Goal: Navigation & Orientation: Understand site structure

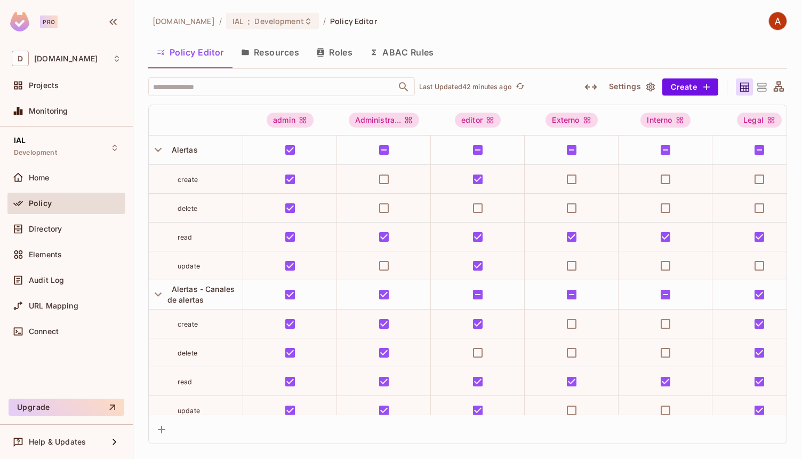
click at [389, 35] on div "deacero.com / IAL : Development / Policy Editor Policy Editor Resources Roles A…" at bounding box center [467, 228] width 639 height 432
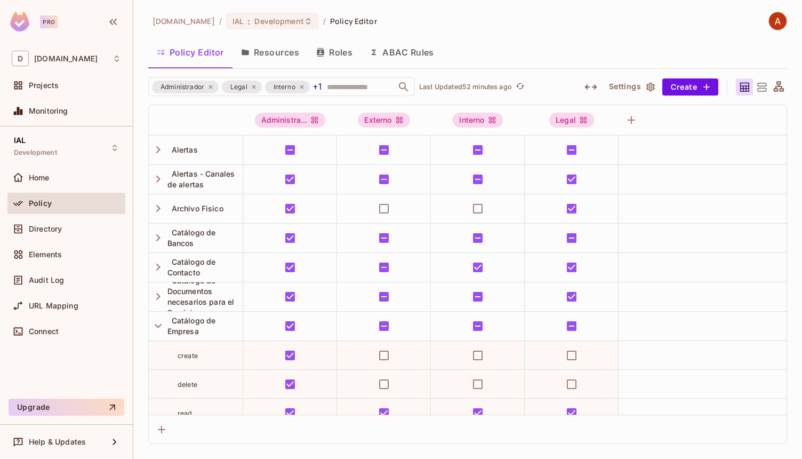
scroll to position [94, 0]
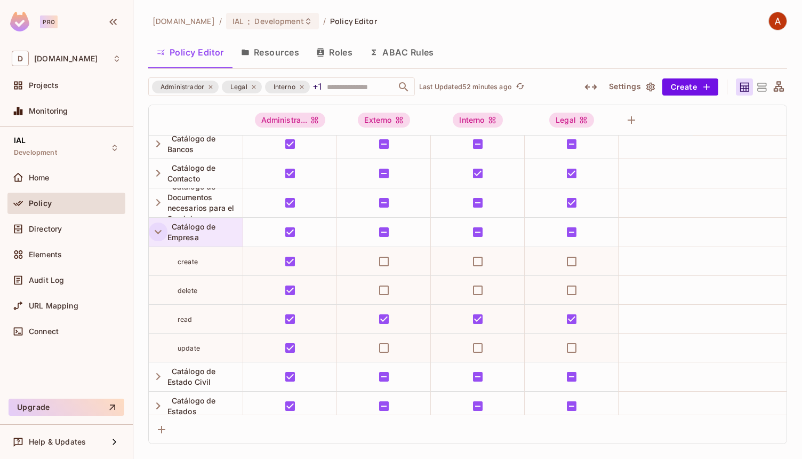
click at [156, 230] on icon "button" at bounding box center [158, 232] width 14 height 14
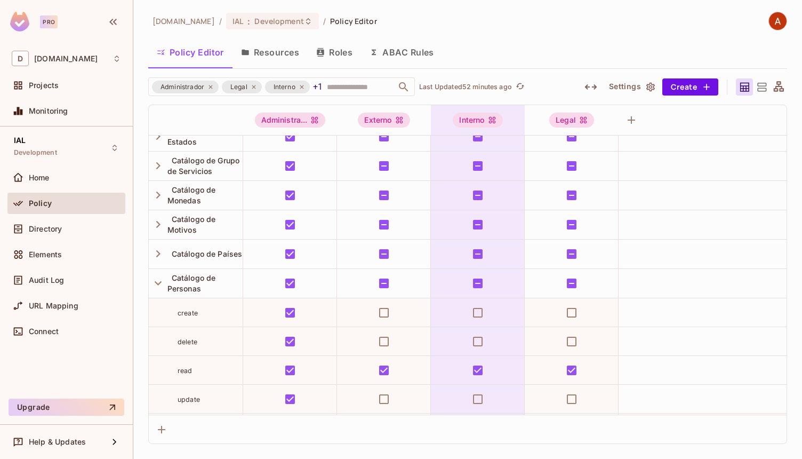
scroll to position [563, 0]
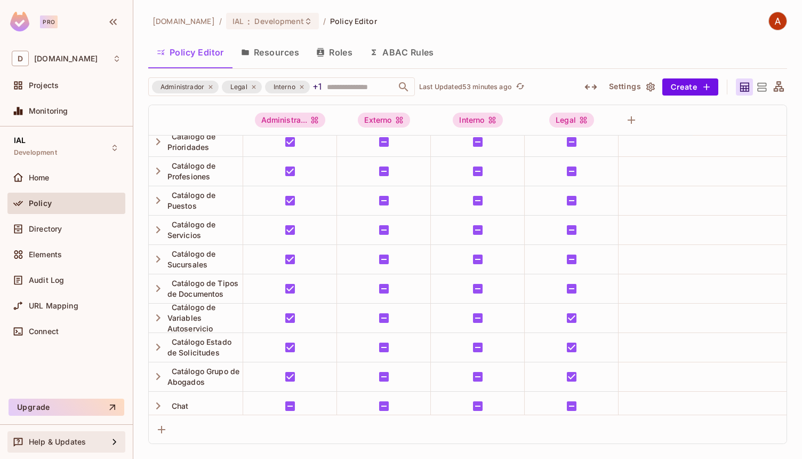
click at [92, 445] on div "Help & Updates" at bounding box center [68, 441] width 79 height 9
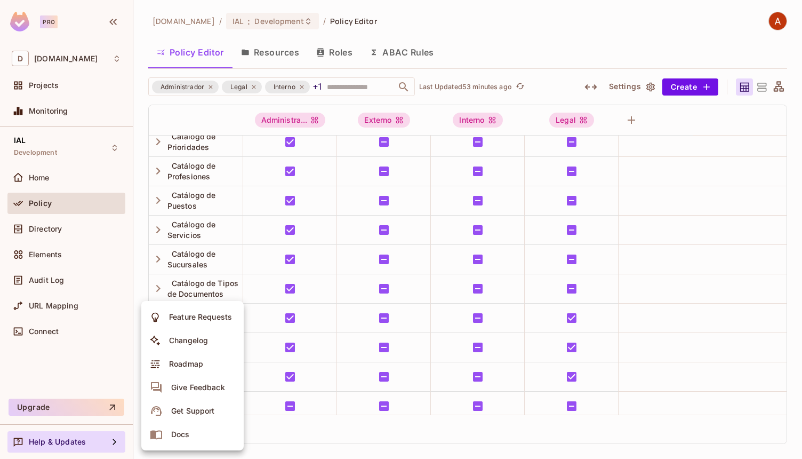
click at [87, 58] on div at bounding box center [401, 229] width 802 height 459
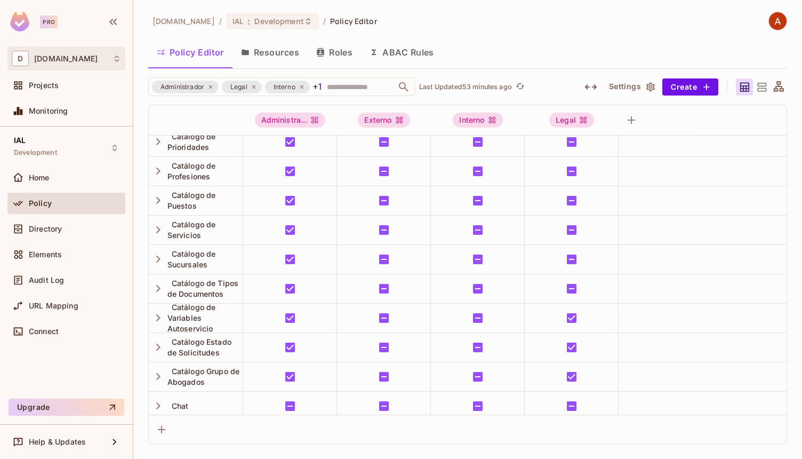
click at [85, 59] on div "D [DOMAIN_NAME]" at bounding box center [66, 58] width 109 height 15
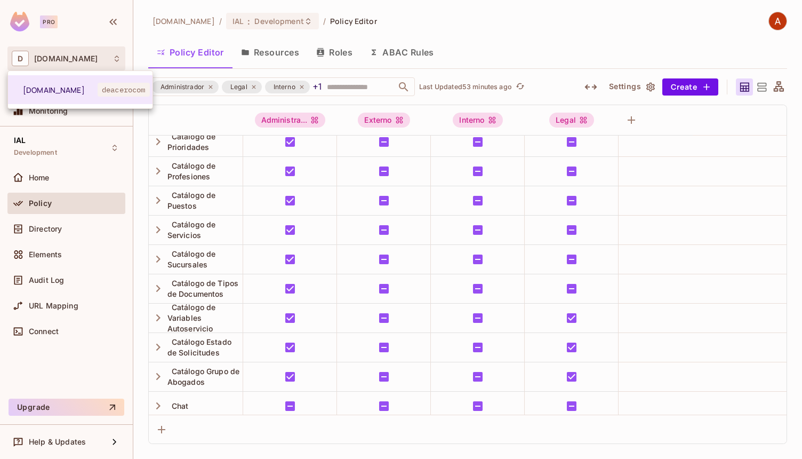
click at [86, 59] on div at bounding box center [401, 229] width 802 height 459
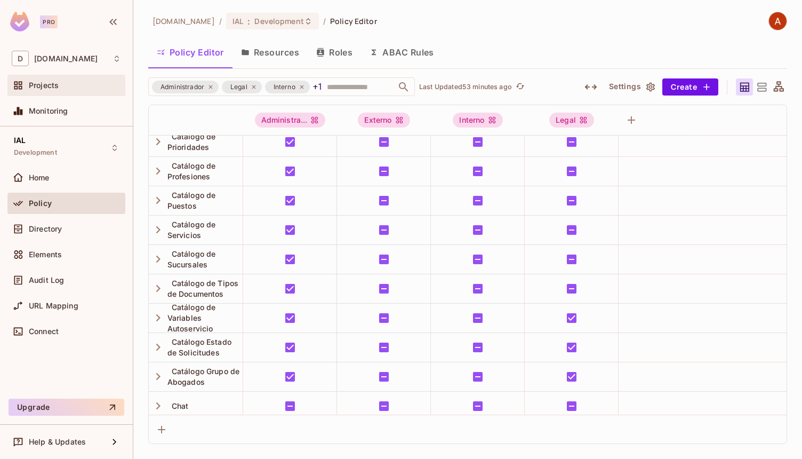
click at [68, 87] on div "Projects" at bounding box center [75, 85] width 92 height 9
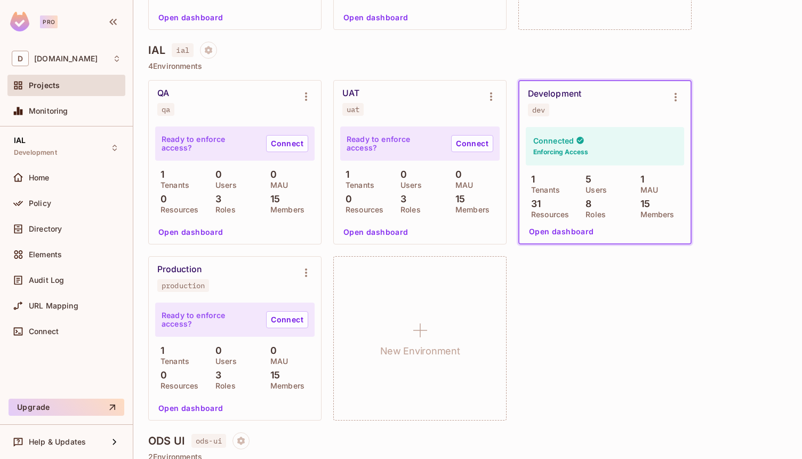
scroll to position [500, 0]
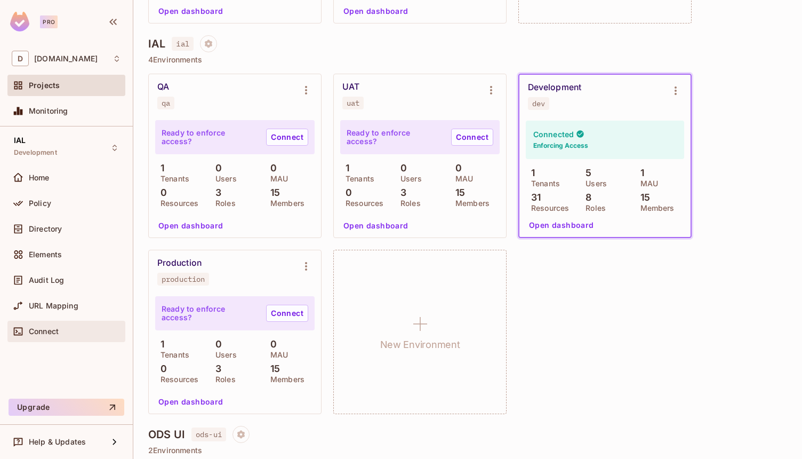
click at [27, 334] on div at bounding box center [20, 331] width 17 height 13
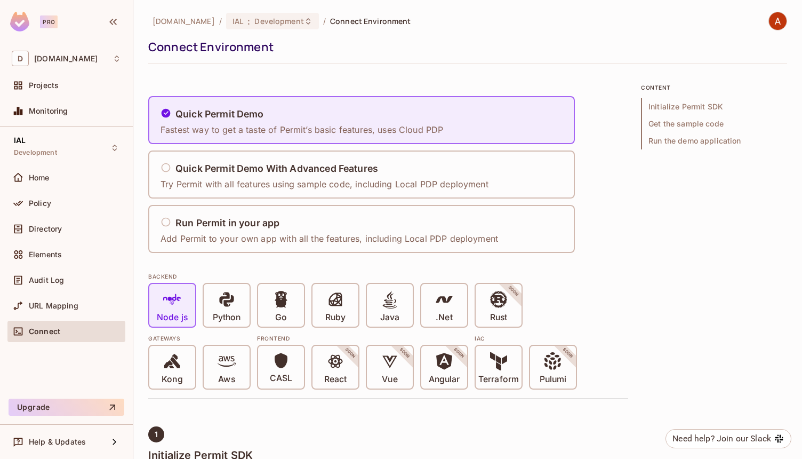
click at [698, 120] on span "Get the sample code" at bounding box center [714, 123] width 146 height 17
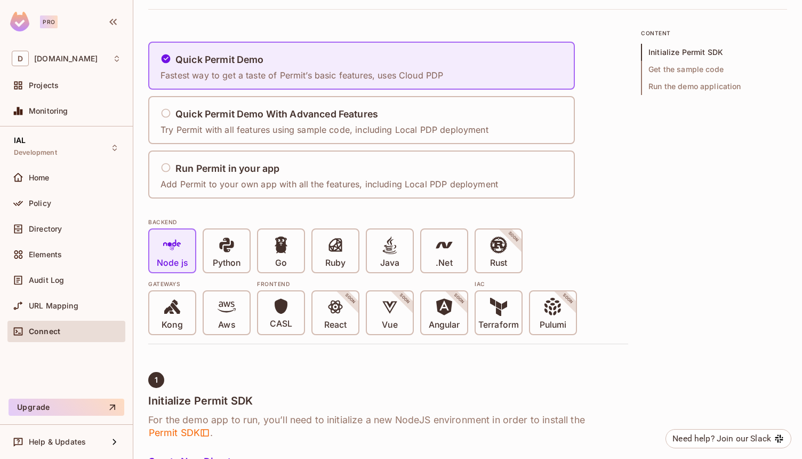
scroll to position [61, 0]
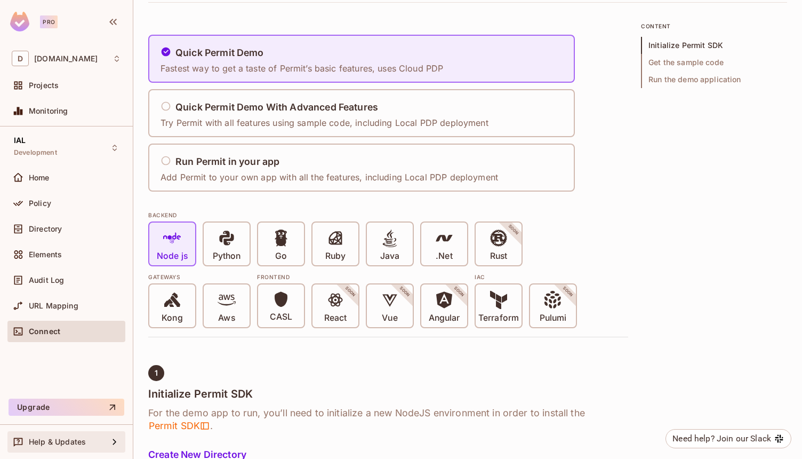
click at [49, 433] on div "Help & Updates" at bounding box center [66, 441] width 118 height 21
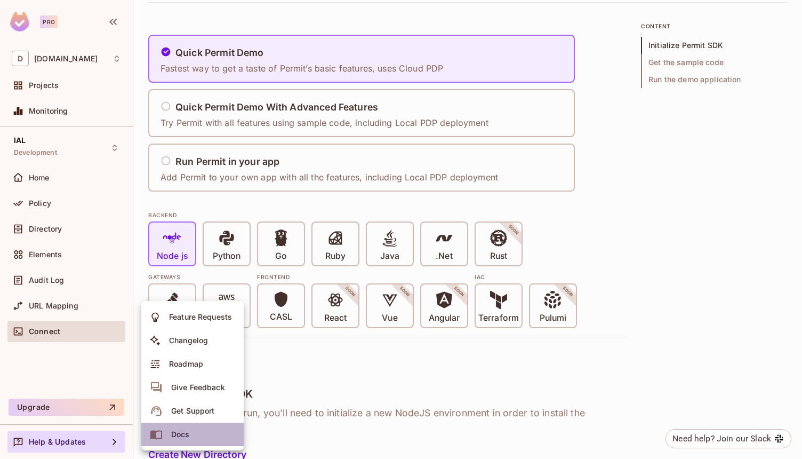
click at [161, 429] on icon at bounding box center [156, 434] width 13 height 13
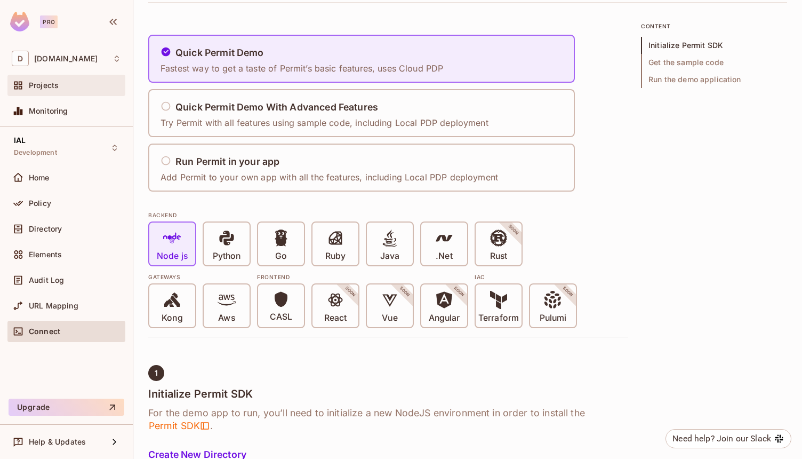
click at [45, 87] on span "Projects" at bounding box center [44, 85] width 30 height 9
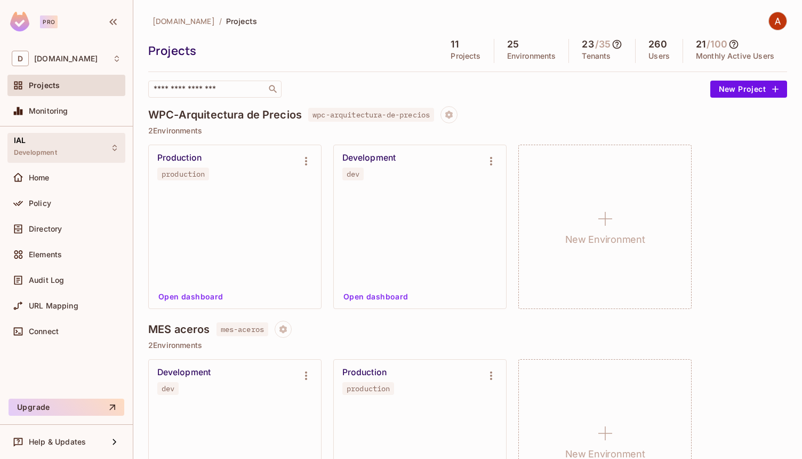
click at [45, 153] on span "Development" at bounding box center [35, 152] width 43 height 9
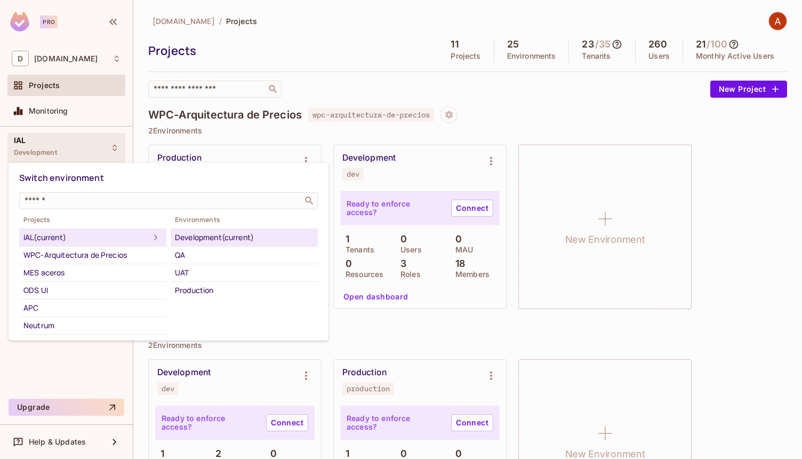
click at [45, 153] on div at bounding box center [401, 229] width 802 height 459
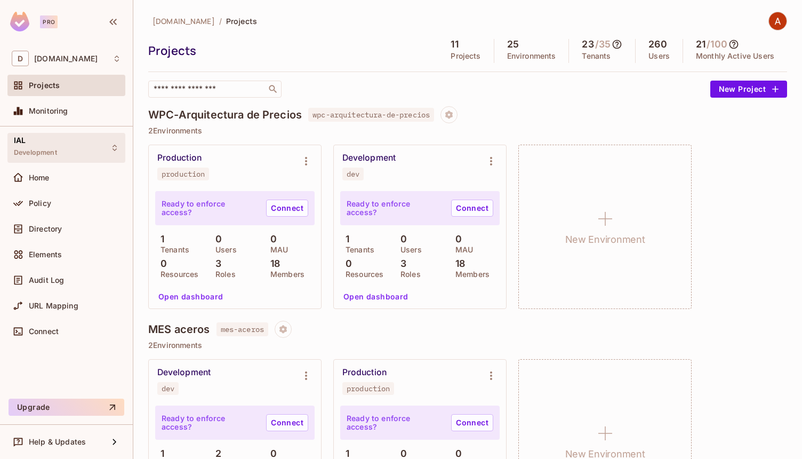
click at [45, 153] on span "Development" at bounding box center [35, 152] width 43 height 9
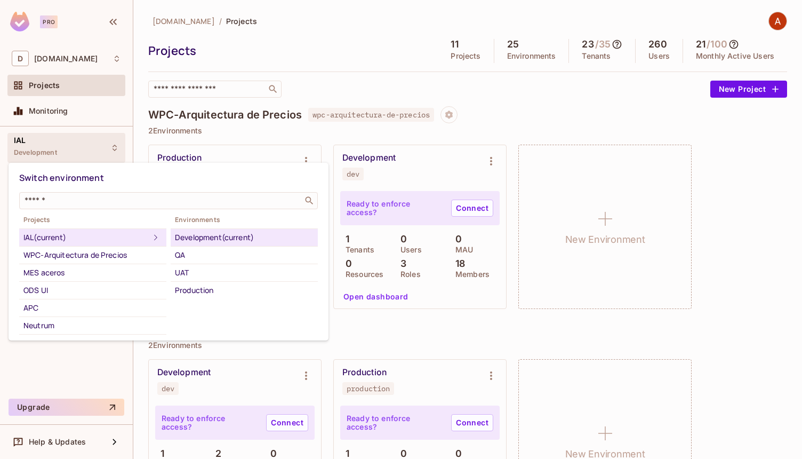
click at [196, 236] on div "Development (current)" at bounding box center [244, 237] width 139 height 13
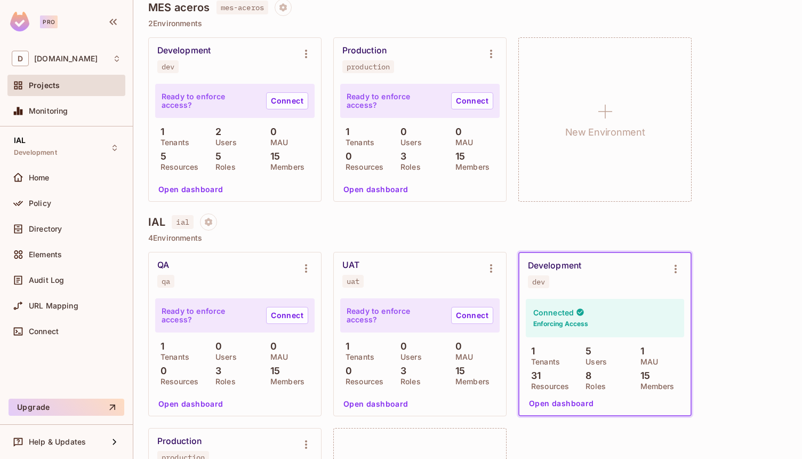
scroll to position [432, 0]
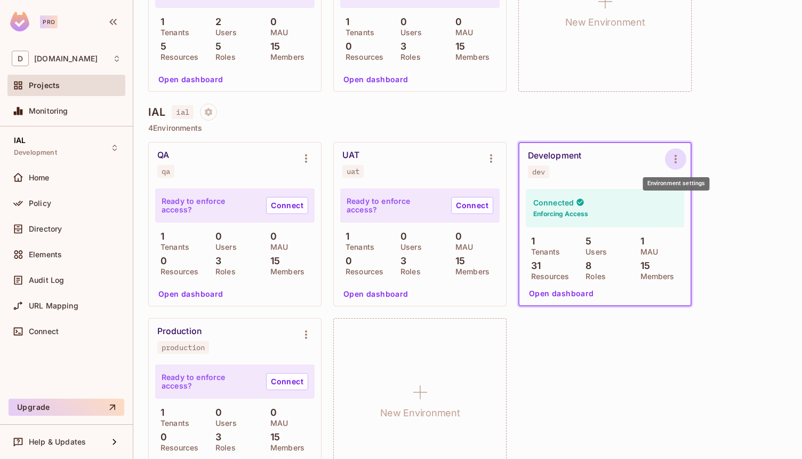
click at [675, 157] on icon "Environment settings" at bounding box center [675, 159] width 13 height 13
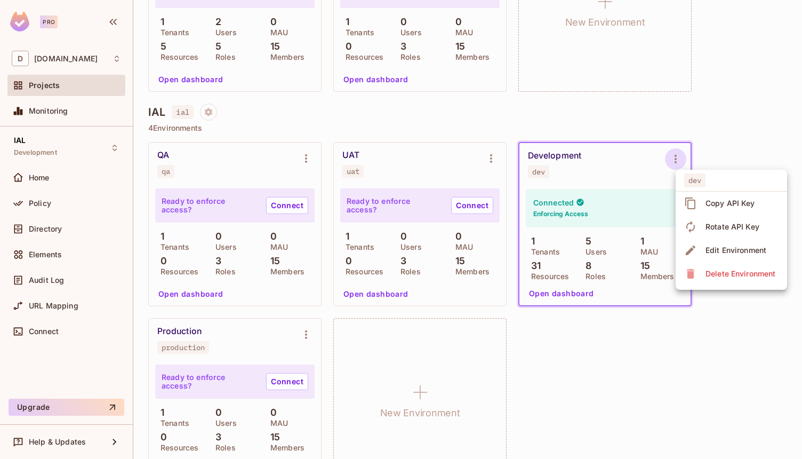
click at [700, 247] on div "Edit Environment" at bounding box center [726, 250] width 85 height 17
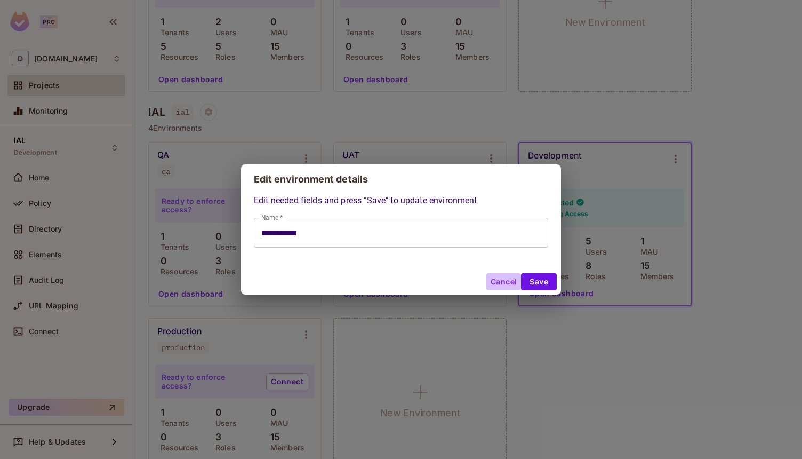
click at [498, 277] on button "Cancel" at bounding box center [503, 281] width 35 height 17
type input "**********"
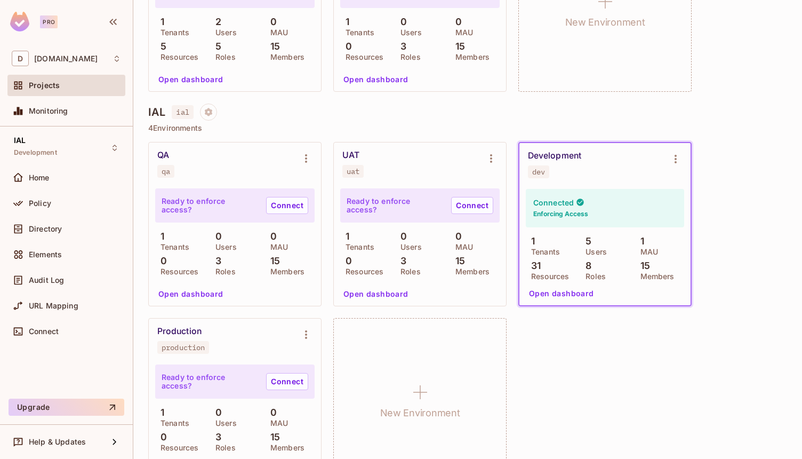
click at [609, 184] on div "Development dev" at bounding box center [605, 164] width 171 height 43
click at [599, 162] on div "Development dev" at bounding box center [596, 164] width 137 height 28
click at [37, 182] on div "Home" at bounding box center [66, 177] width 109 height 13
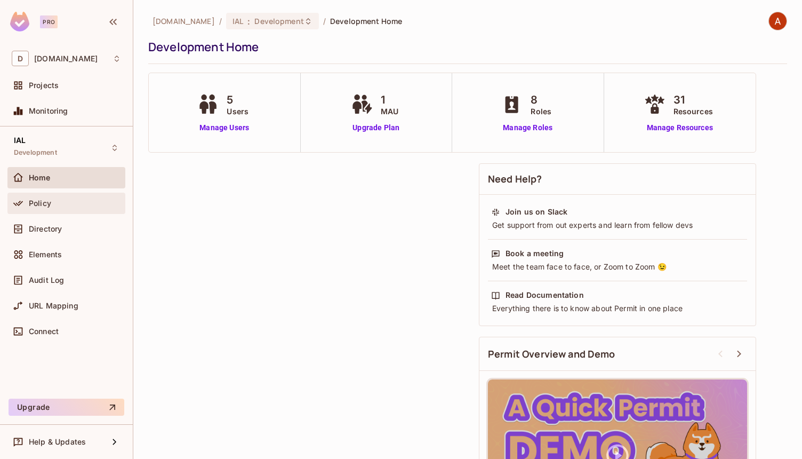
click at [42, 206] on span "Policy" at bounding box center [40, 203] width 22 height 9
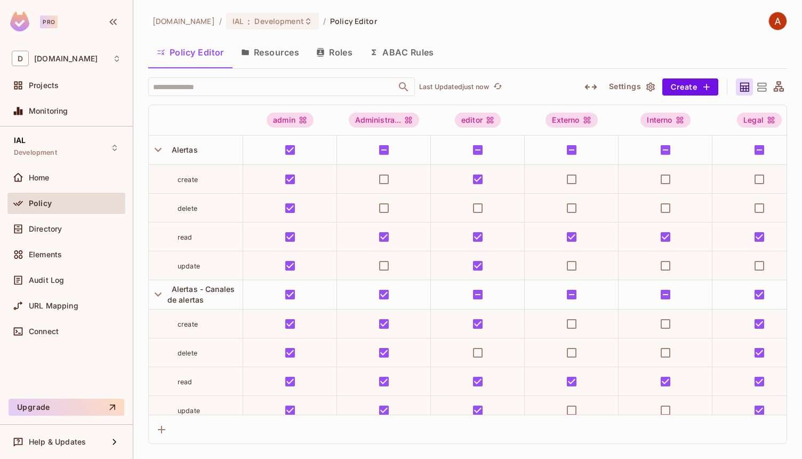
scroll to position [31, 0]
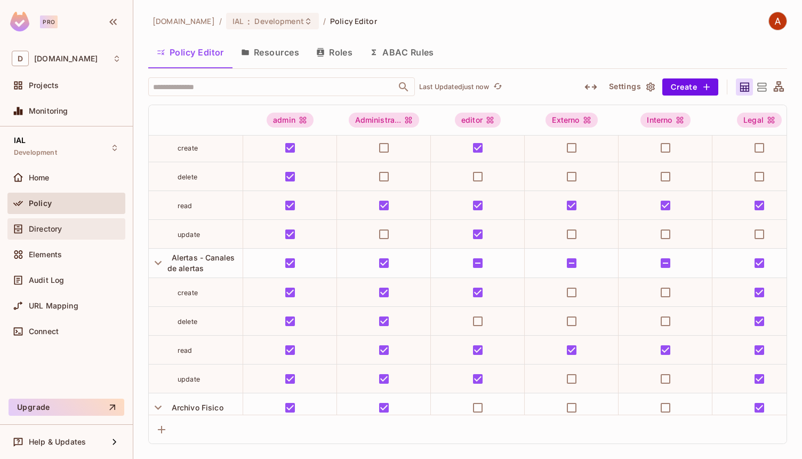
click at [12, 229] on span at bounding box center [18, 228] width 13 height 13
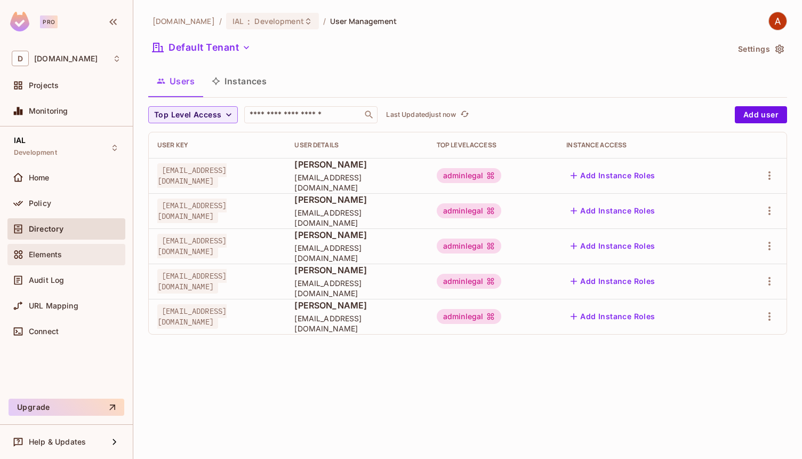
click at [43, 254] on span "Elements" at bounding box center [45, 254] width 33 height 9
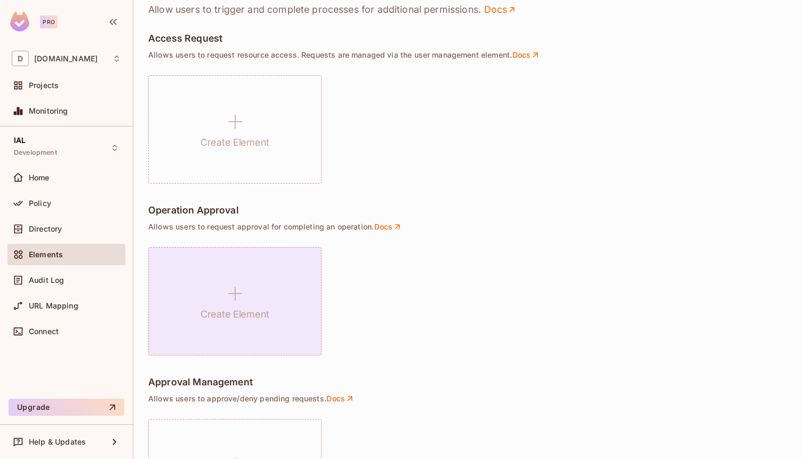
scroll to position [730, 0]
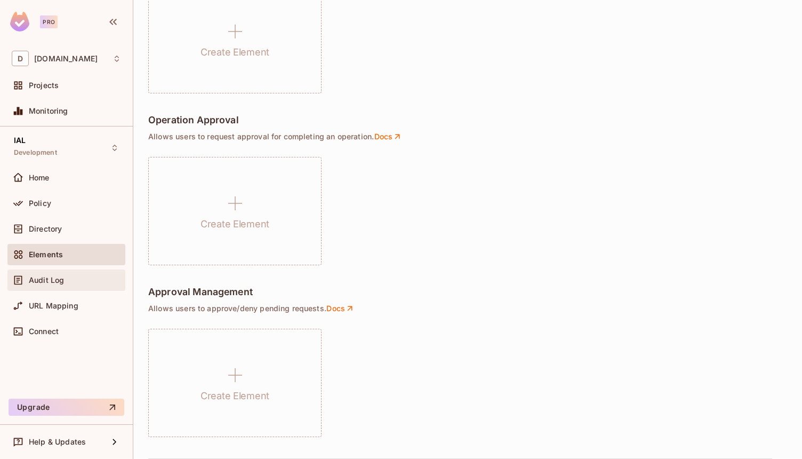
click at [41, 278] on span "Audit Log" at bounding box center [46, 280] width 35 height 9
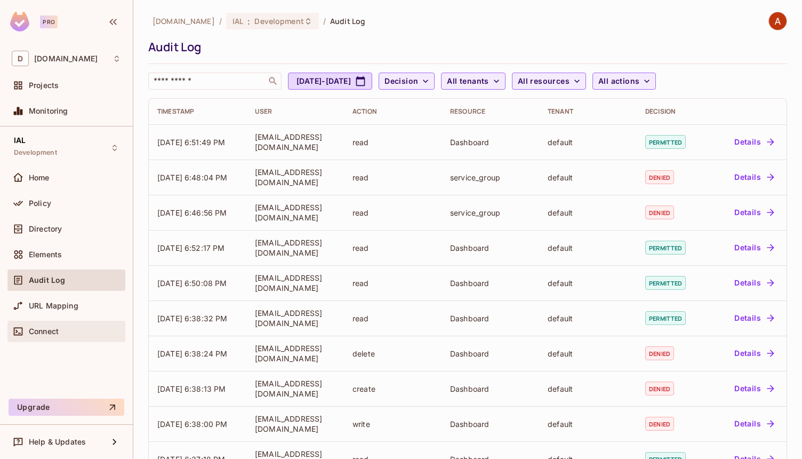
click at [43, 329] on span "Connect" at bounding box center [44, 331] width 30 height 9
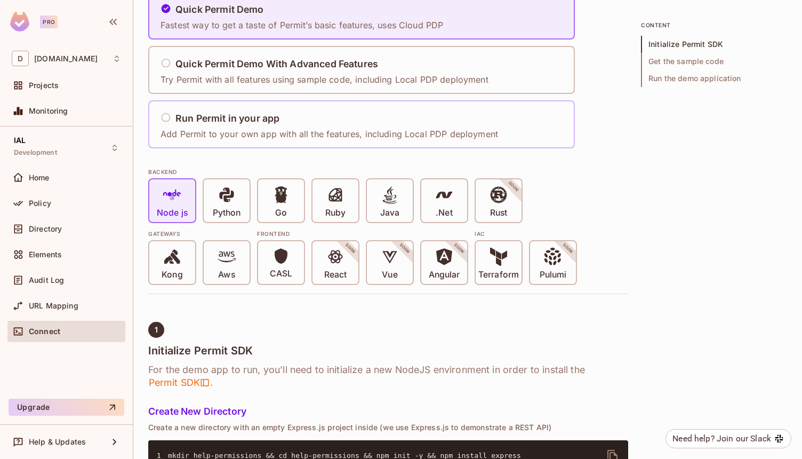
scroll to position [214, 0]
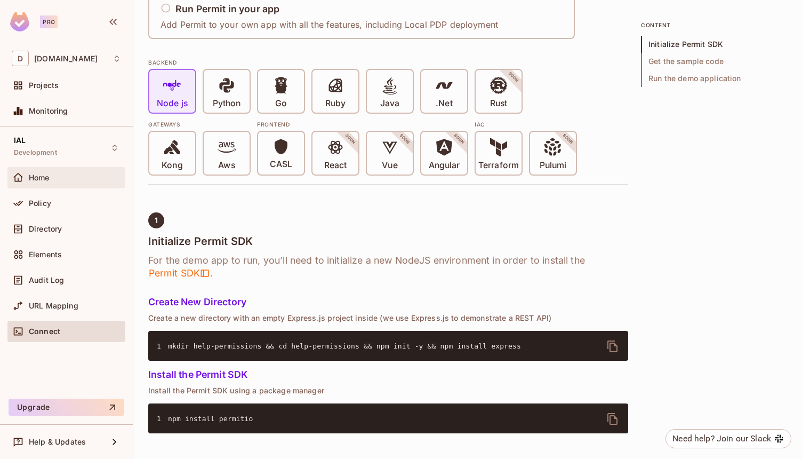
click at [60, 177] on div "Home" at bounding box center [75, 177] width 92 height 9
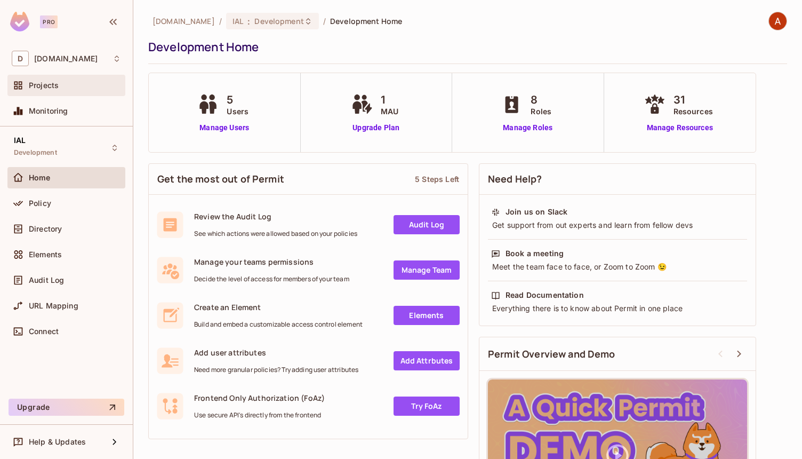
click at [63, 93] on div "Projects" at bounding box center [66, 85] width 118 height 21
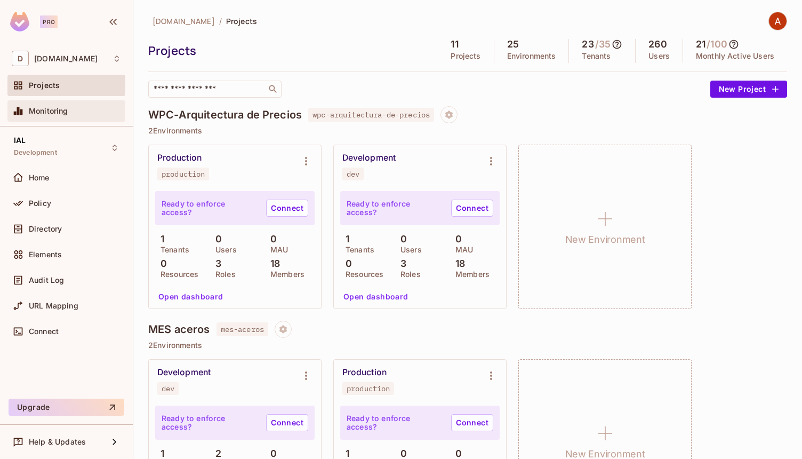
click at [61, 109] on span "Monitoring" at bounding box center [48, 111] width 39 height 9
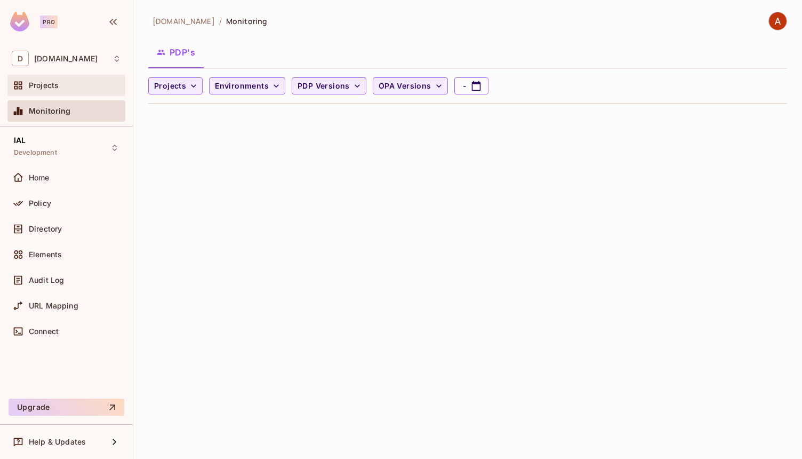
click at [64, 89] on div "Projects" at bounding box center [75, 85] width 92 height 9
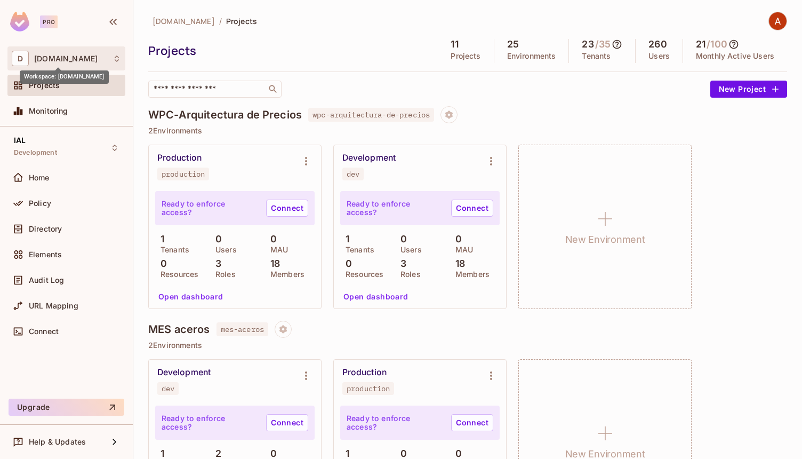
click at [56, 57] on span "[DOMAIN_NAME]" at bounding box center [65, 58] width 63 height 9
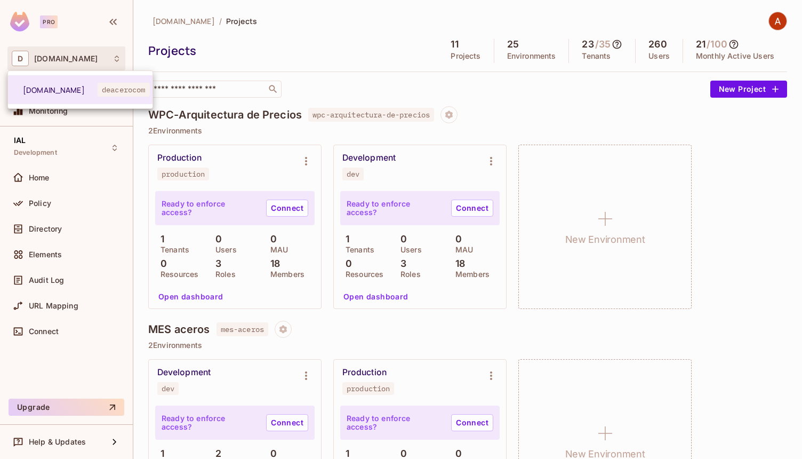
click at [144, 21] on div at bounding box center [401, 229] width 802 height 459
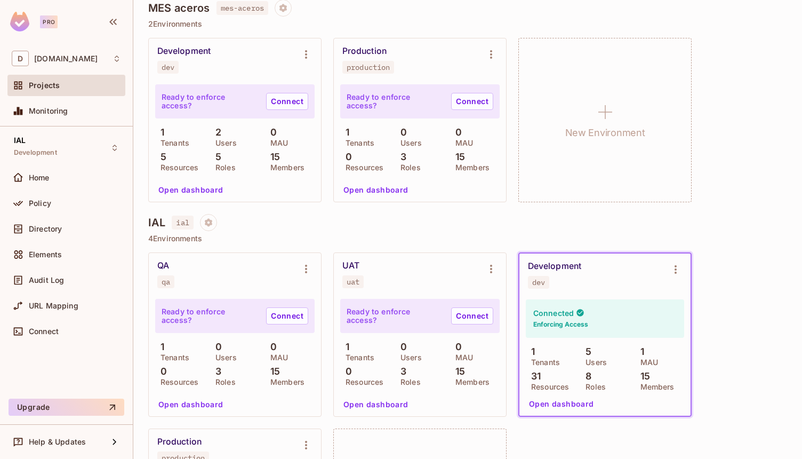
scroll to position [328, 0]
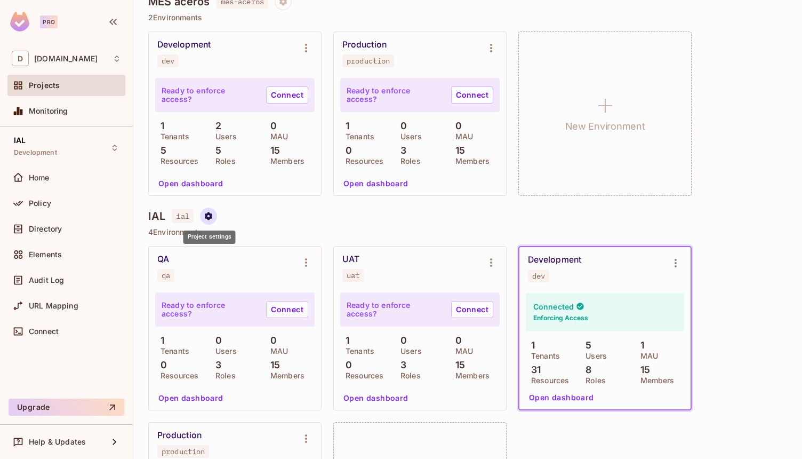
click at [212, 217] on icon "Project settings" at bounding box center [209, 216] width 10 height 10
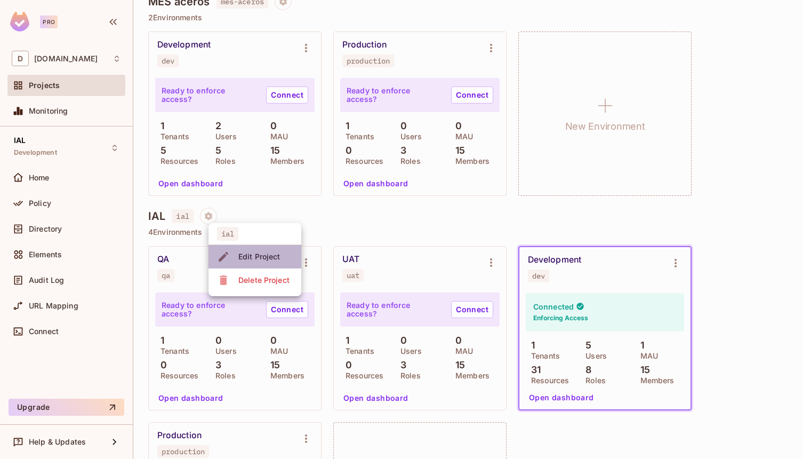
click at [241, 251] on span "Edit Project" at bounding box center [259, 256] width 49 height 17
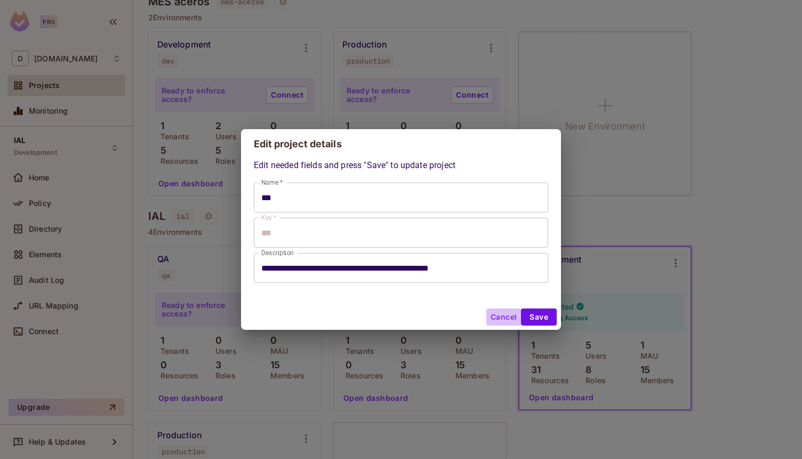
click at [507, 314] on button "Cancel" at bounding box center [503, 316] width 35 height 17
type input "***"
type input "**********"
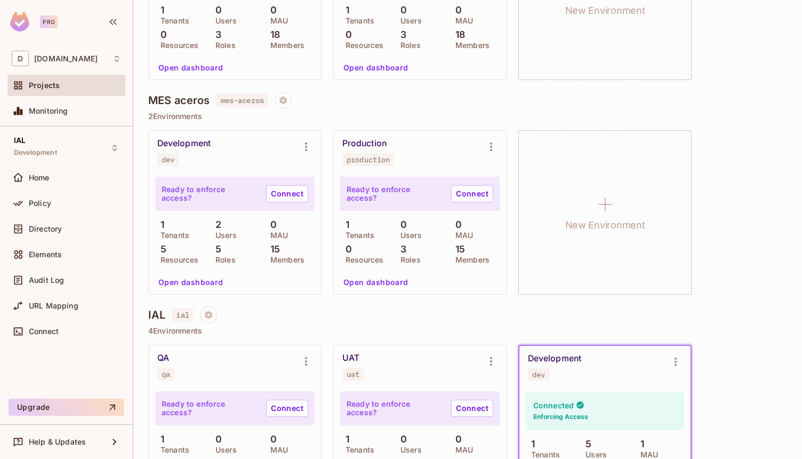
scroll to position [355, 0]
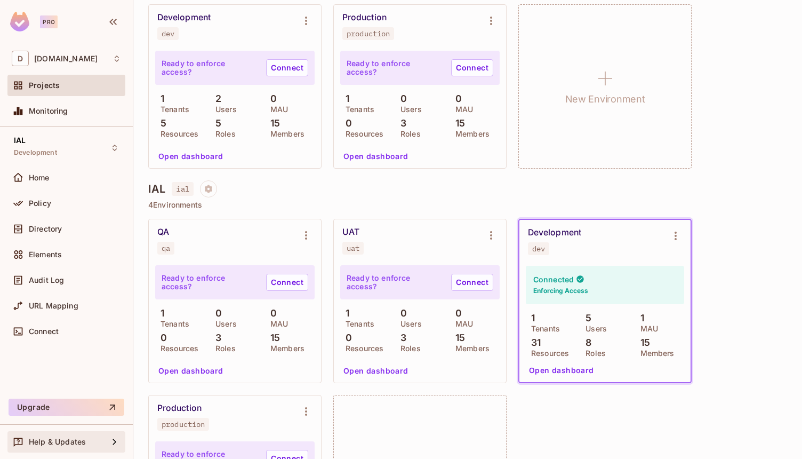
click at [62, 436] on div "Help & Updates" at bounding box center [66, 441] width 109 height 13
